Goal: Entertainment & Leisure: Consume media (video, audio)

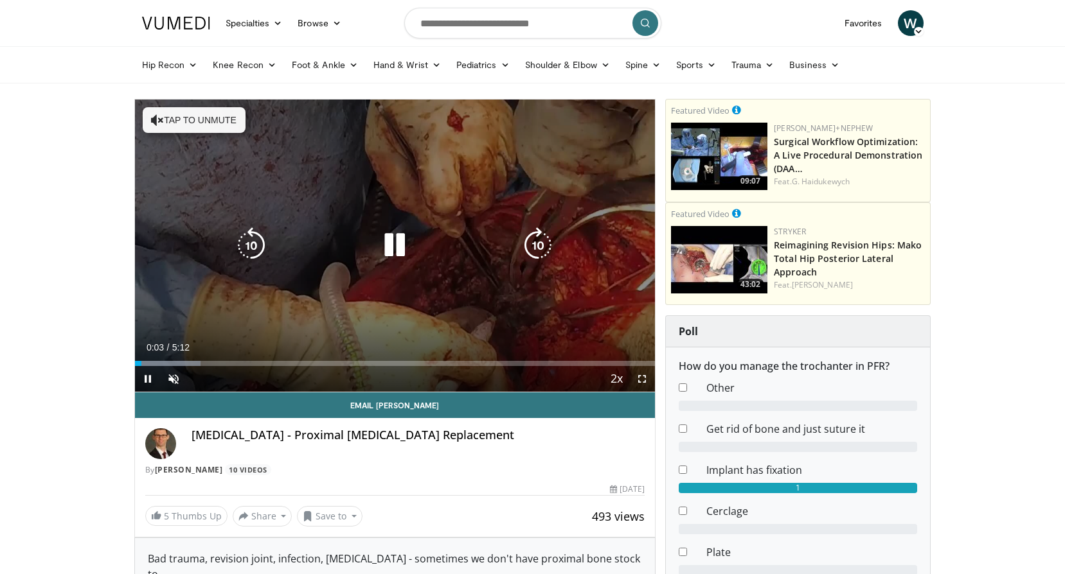
click at [174, 112] on button "Tap to unmute" at bounding box center [194, 120] width 103 height 26
